Goal: Share content

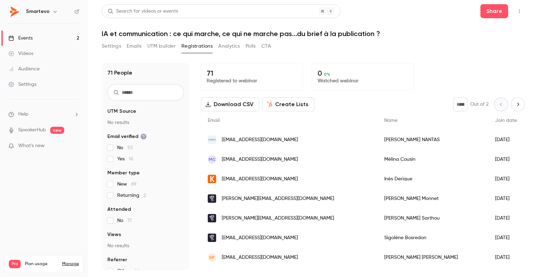
scroll to position [251, 0]
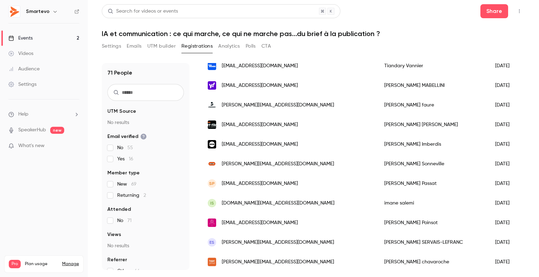
click at [37, 36] on link "Events 2" at bounding box center [44, 38] width 88 height 15
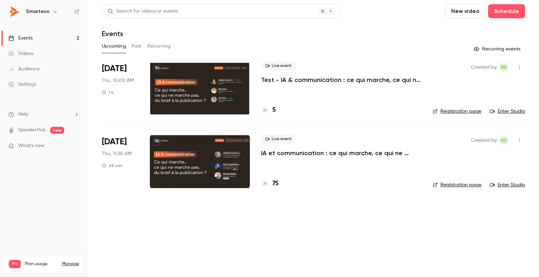
click at [245, 138] on div at bounding box center [200, 162] width 100 height 56
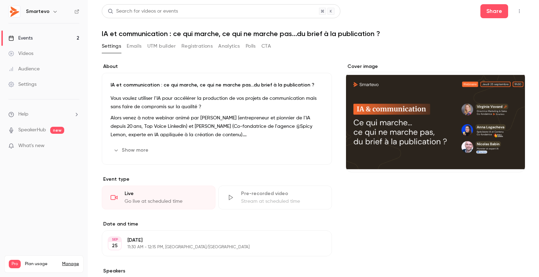
click at [185, 45] on button "Registrations" at bounding box center [196, 46] width 31 height 11
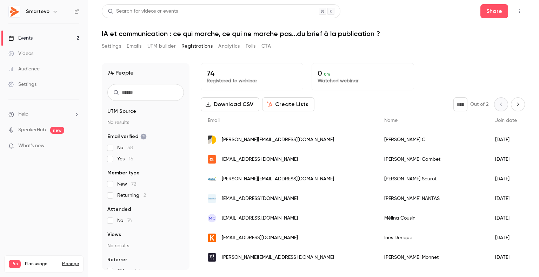
click at [41, 39] on link "Events 2" at bounding box center [44, 38] width 88 height 15
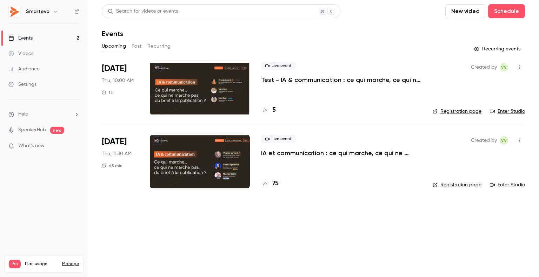
click at [197, 88] on div at bounding box center [200, 88] width 100 height 56
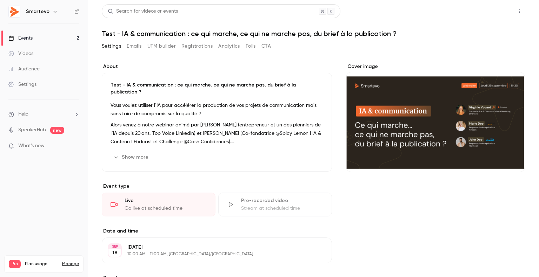
click at [484, 13] on button "Share" at bounding box center [494, 11] width 28 height 14
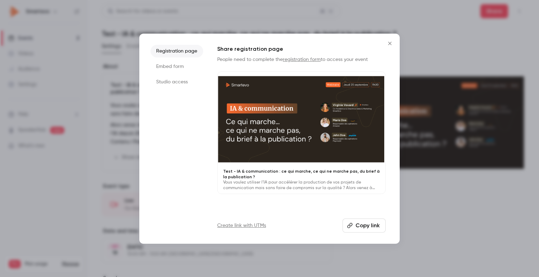
click at [365, 228] on button "Copy link" at bounding box center [363, 226] width 43 height 14
click at [390, 40] on button "Close" at bounding box center [390, 43] width 14 height 14
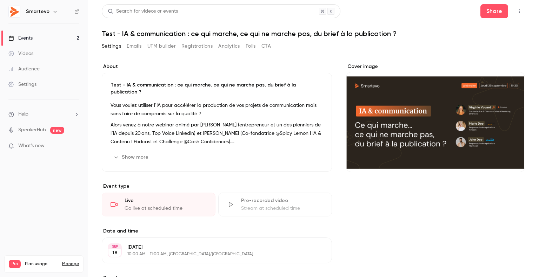
click at [27, 34] on link "Events 2" at bounding box center [44, 38] width 88 height 15
